Goal: Task Accomplishment & Management: Manage account settings

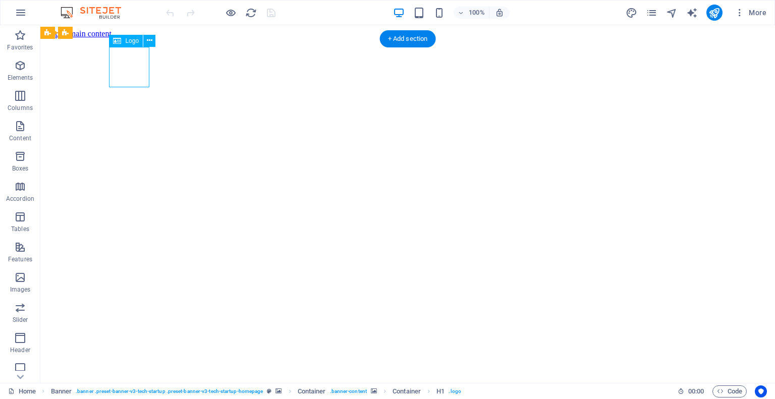
select select "px"
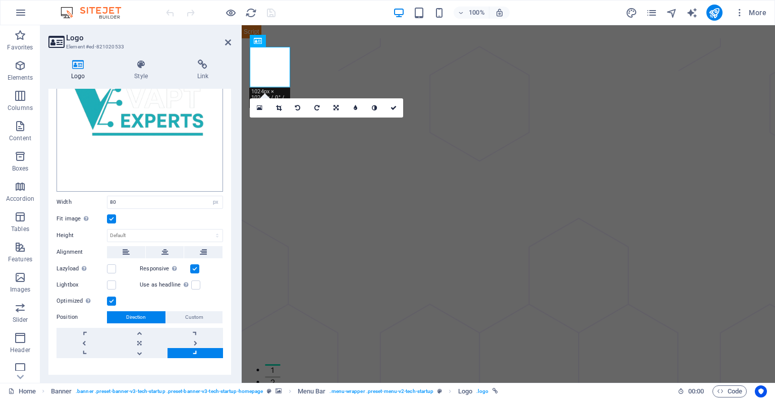
scroll to position [119, 0]
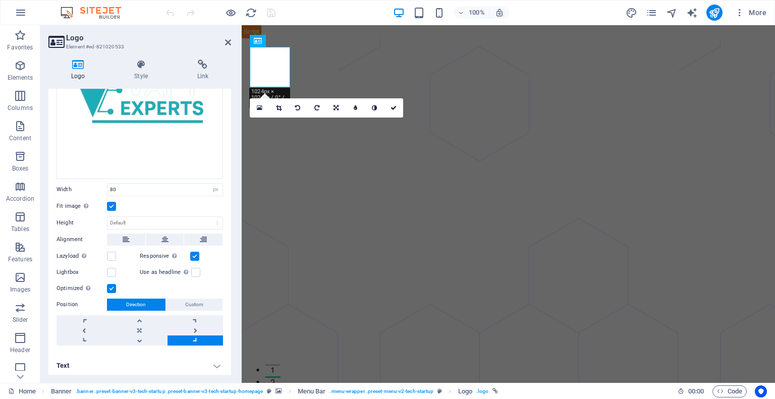
click at [108, 359] on h4 "Text" at bounding box center [139, 366] width 183 height 24
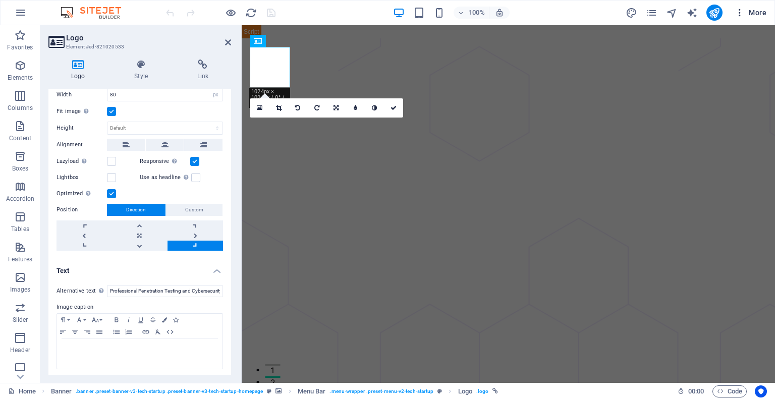
click at [740, 12] on icon "button" at bounding box center [739, 13] width 10 height 10
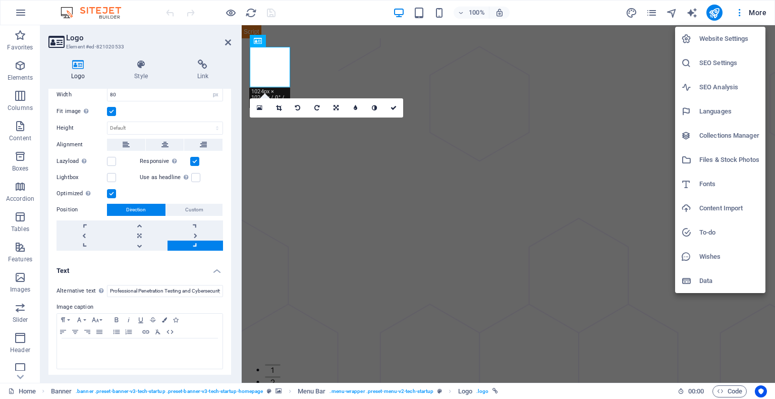
click at [700, 40] on h6 "Website Settings" at bounding box center [729, 39] width 60 height 12
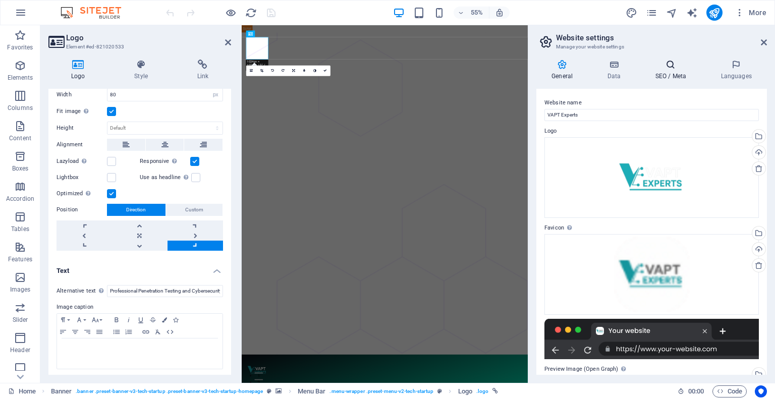
click at [670, 71] on h4 "SEO / Meta" at bounding box center [673, 70] width 66 height 21
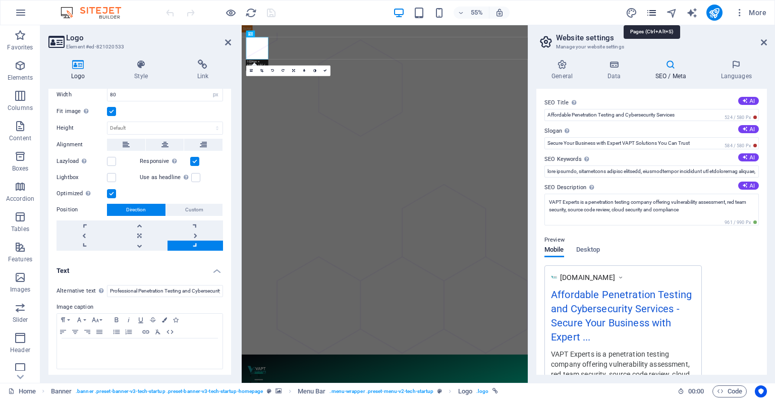
click at [655, 13] on icon "pages" at bounding box center [652, 13] width 12 height 12
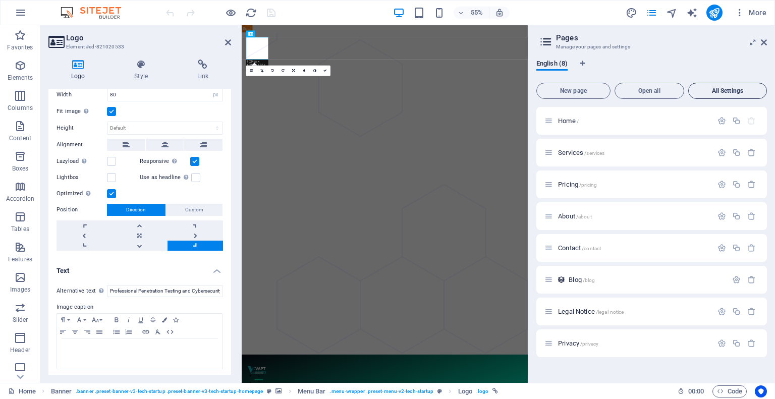
click at [722, 89] on span "All Settings" at bounding box center [728, 91] width 70 height 6
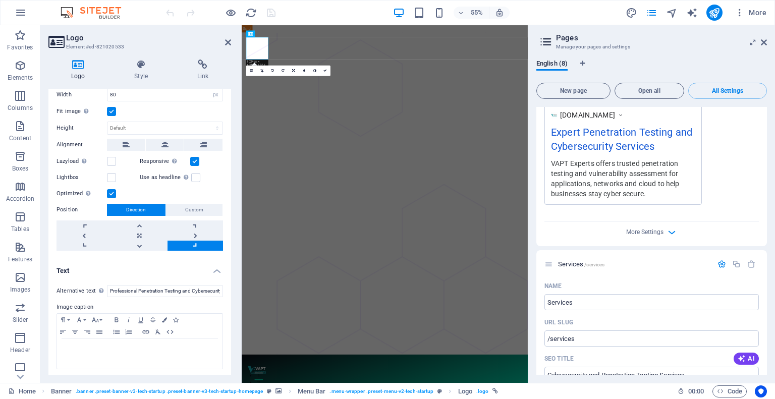
scroll to position [0, 0]
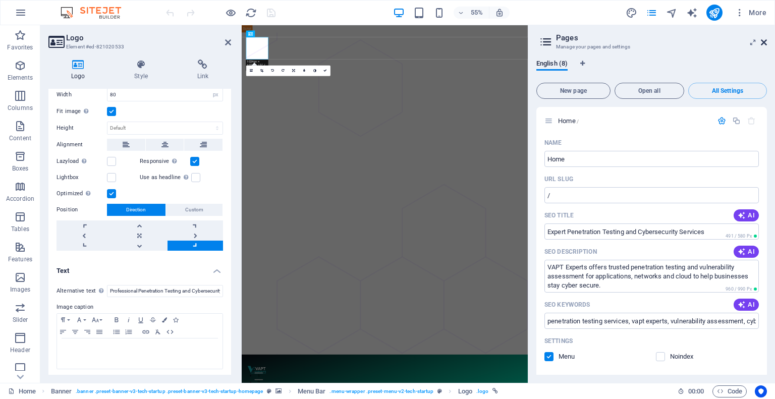
click at [765, 42] on icon at bounding box center [764, 42] width 6 height 8
